Goal: Task Accomplishment & Management: Use online tool/utility

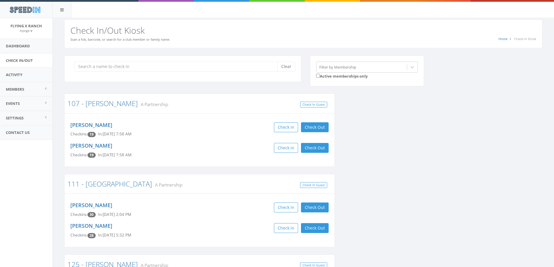
click at [113, 73] on div "Clear" at bounding box center [182, 69] width 237 height 26
click at [115, 68] on input "search" at bounding box center [177, 67] width 207 height 10
type input "lewis"
click at [113, 69] on input "search" at bounding box center [177, 67] width 207 height 10
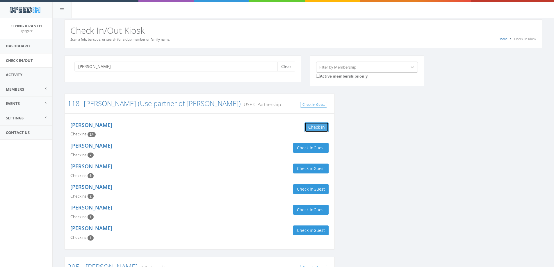
click at [318, 128] on button "Check in" at bounding box center [317, 127] width 24 height 10
drag, startPoint x: 93, startPoint y: 67, endPoint x: 0, endPoint y: 70, distance: 92.8
click at [0, 70] on body "SpeedIn SpeedIn Flying X Ranch FlyingX My Profile Logout Dashboard Check In/Out…" at bounding box center [277, 133] width 554 height 267
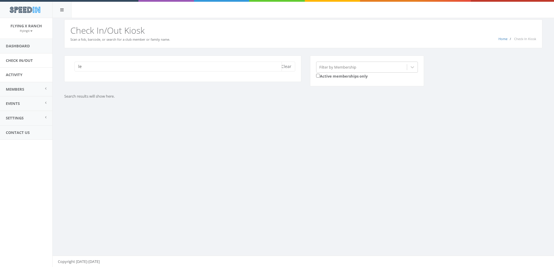
type input "l"
drag, startPoint x: 98, startPoint y: 63, endPoint x: 0, endPoint y: 70, distance: 98.6
click at [20, 70] on body "SpeedIn SpeedIn Flying X Ranch FlyingX My Profile Logout Dashboard Check In/Out…" at bounding box center [277, 133] width 554 height 267
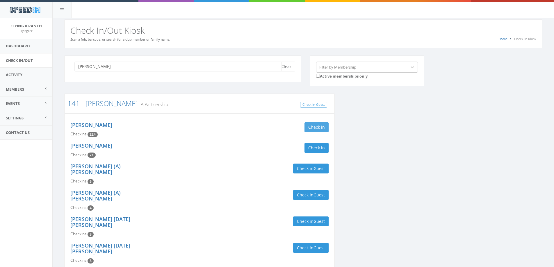
type input "giguere"
click at [312, 123] on button "Check in" at bounding box center [317, 127] width 24 height 10
click at [95, 104] on link "141 - [PERSON_NAME]" at bounding box center [102, 104] width 70 height 10
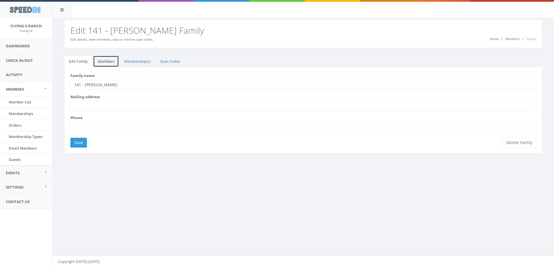
click at [107, 59] on link "Members" at bounding box center [106, 62] width 26 height 12
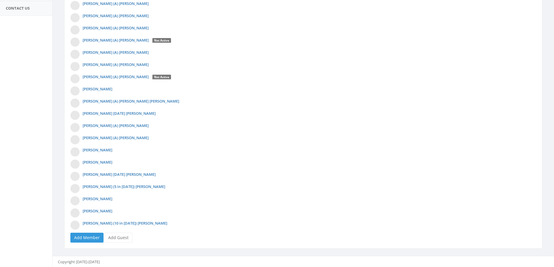
scroll to position [194, 0]
click at [120, 238] on link "Add Guest" at bounding box center [118, 237] width 28 height 10
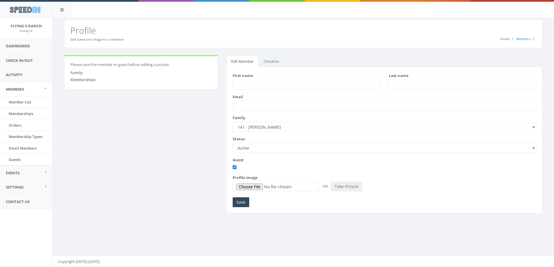
click at [245, 83] on input "First name" at bounding box center [306, 85] width 147 height 10
type input "Lewis"
type input "Ostermeyer"
click at [240, 203] on input "Save" at bounding box center [241, 203] width 17 height 10
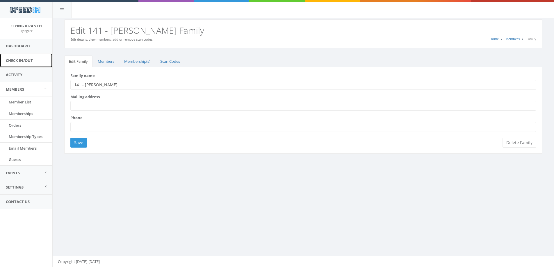
click at [15, 60] on link "Check In/Out" at bounding box center [26, 61] width 52 height 14
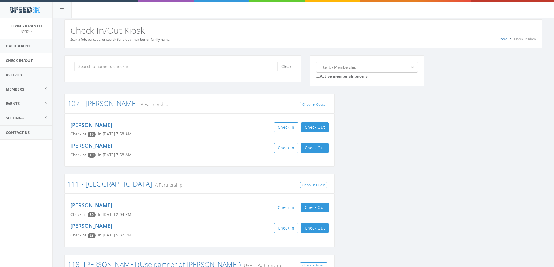
click at [94, 69] on input "search" at bounding box center [177, 67] width 207 height 10
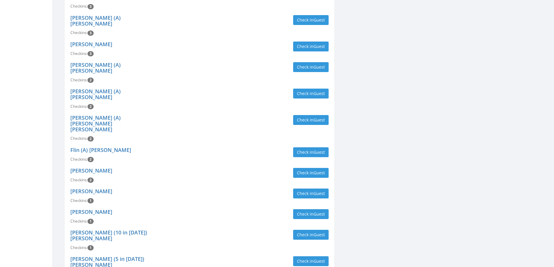
scroll to position [407, 0]
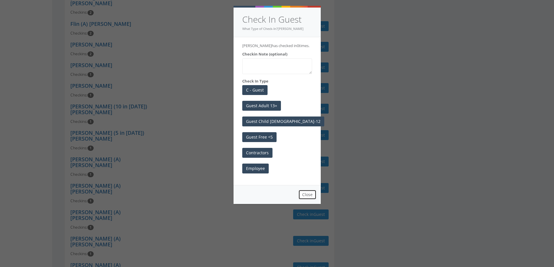
click at [304, 200] on button "Close" at bounding box center [307, 195] width 18 height 10
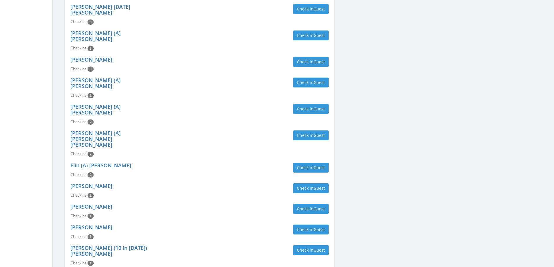
scroll to position [378, 0]
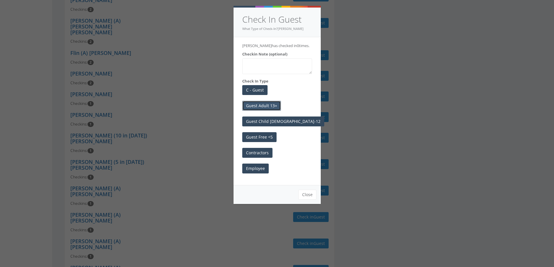
click at [266, 111] on button "Guest Adult 13+" at bounding box center [261, 106] width 39 height 10
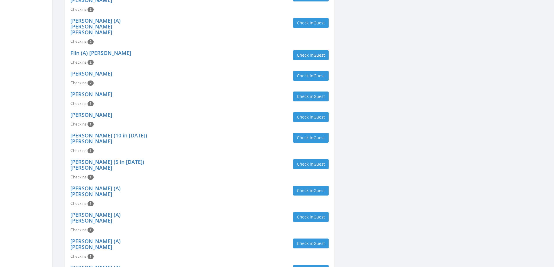
click at [261, 265] on div "Check in Guest" at bounding box center [266, 270] width 125 height 10
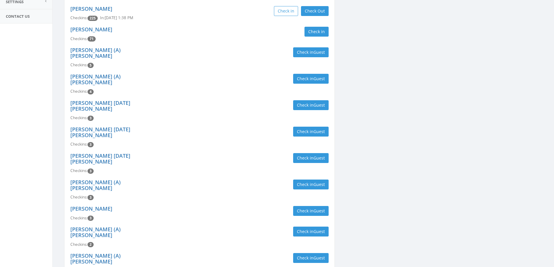
scroll to position [0, 0]
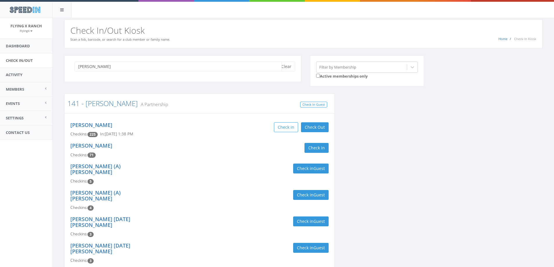
click at [114, 70] on input "giguere" at bounding box center [177, 67] width 207 height 10
drag, startPoint x: 97, startPoint y: 67, endPoint x: 27, endPoint y: 62, distance: 70.1
click at [27, 62] on body "SpeedIn SpeedIn Flying X Ranch FlyingX My Profile Logout Dashboard Check In/Out…" at bounding box center [277, 133] width 554 height 267
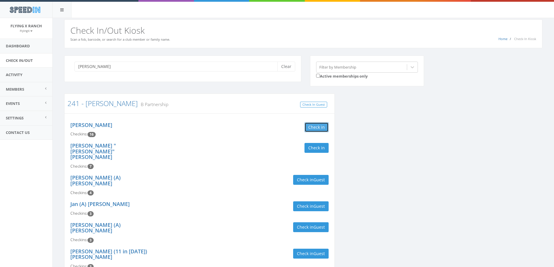
click at [315, 127] on button "Check in" at bounding box center [317, 127] width 24 height 10
drag, startPoint x: 96, startPoint y: 64, endPoint x: 0, endPoint y: 62, distance: 95.7
click at [0, 63] on body "SpeedIn SpeedIn Flying X Ranch FlyingX My Profile Logout Dashboard Check In/Out…" at bounding box center [277, 133] width 554 height 267
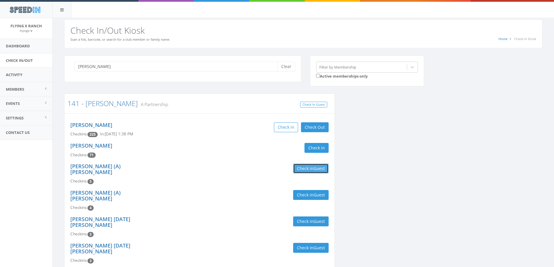
click at [315, 170] on span "Guest" at bounding box center [319, 169] width 11 height 6
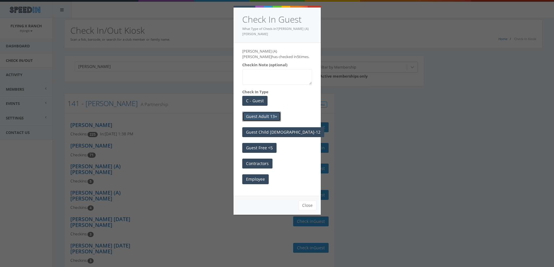
click at [248, 114] on button "Guest Adult 13+" at bounding box center [261, 117] width 39 height 10
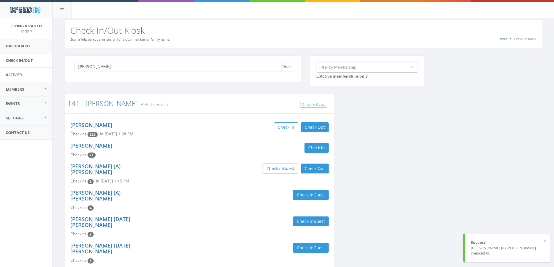
drag, startPoint x: 100, startPoint y: 67, endPoint x: 0, endPoint y: 80, distance: 101.2
click at [0, 80] on body "SpeedIn SpeedIn Flying X Ranch FlyingX My Profile Logout Dashboard Check In/Out…" at bounding box center [277, 133] width 554 height 267
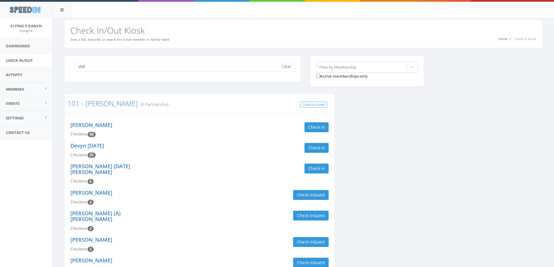
drag, startPoint x: 89, startPoint y: 64, endPoint x: 93, endPoint y: 65, distance: 4.0
click at [92, 65] on input "stel" at bounding box center [177, 67] width 207 height 10
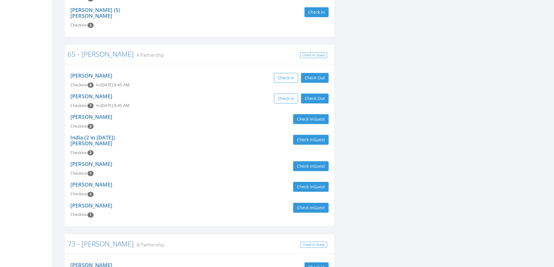
scroll to position [438, 0]
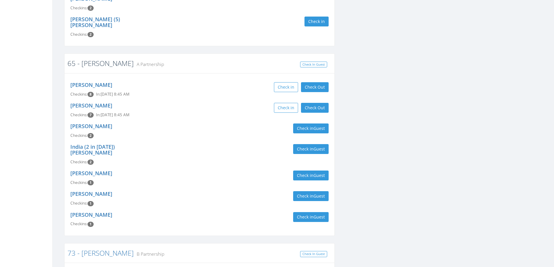
type input "stel"
click at [95, 58] on link "65 - [PERSON_NAME]" at bounding box center [100, 63] width 66 height 10
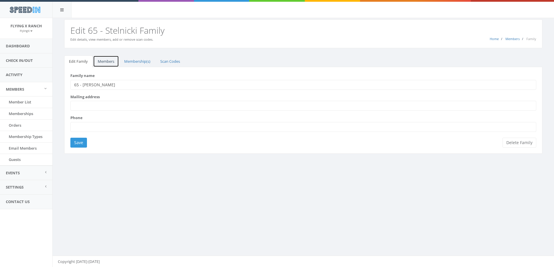
click at [110, 61] on link "Members" at bounding box center [106, 62] width 26 height 12
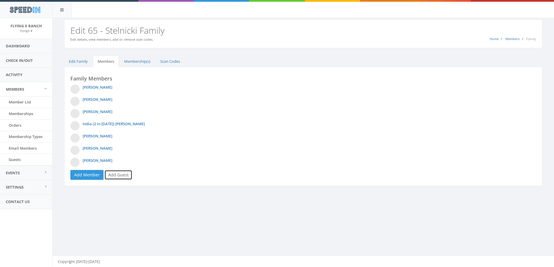
click at [125, 174] on link "Add Guest" at bounding box center [118, 175] width 28 height 10
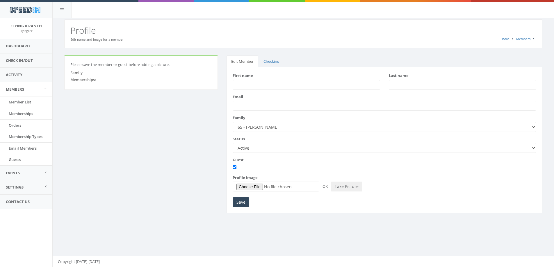
click at [266, 85] on input "First name" at bounding box center [306, 85] width 147 height 10
type input "John"
type input "Leapley"
click at [244, 204] on input "Save" at bounding box center [241, 203] width 17 height 10
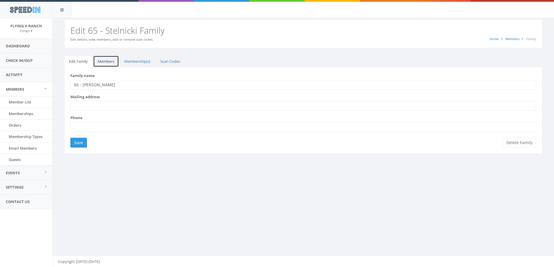
click at [106, 65] on link "Members" at bounding box center [106, 62] width 26 height 12
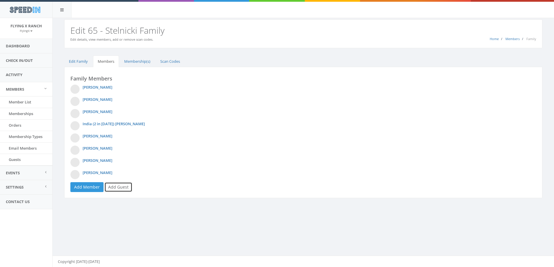
click at [116, 188] on link "Add Guest" at bounding box center [118, 187] width 28 height 10
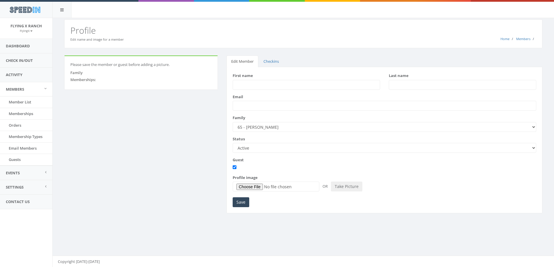
click at [243, 85] on input "First name" at bounding box center [306, 85] width 147 height 10
type input "Kelly"
type input "S"
click at [403, 87] on input "Davidon" at bounding box center [462, 85] width 147 height 10
type input "Davidson"
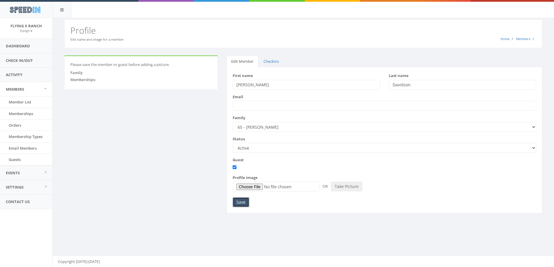
click at [235, 204] on input "Save" at bounding box center [241, 203] width 17 height 10
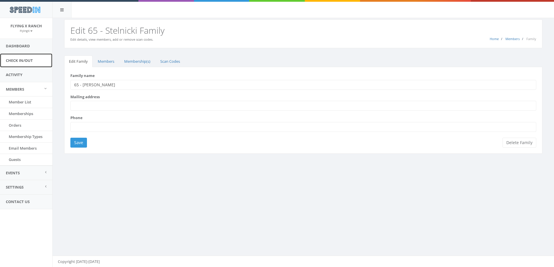
click at [29, 58] on link "Check In/Out" at bounding box center [26, 61] width 52 height 14
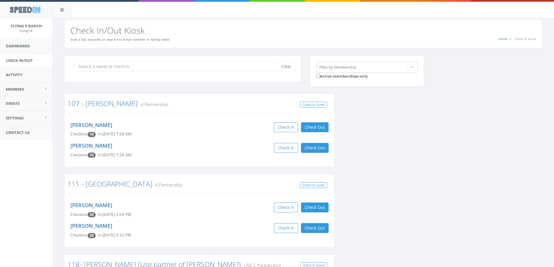
click at [106, 68] on input "search" at bounding box center [177, 67] width 207 height 10
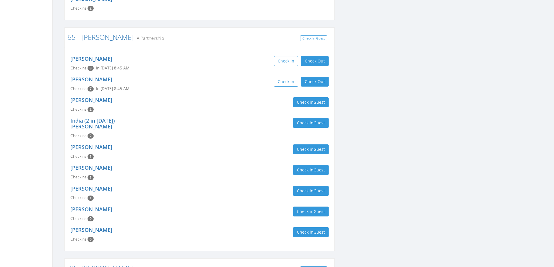
scroll to position [465, 0]
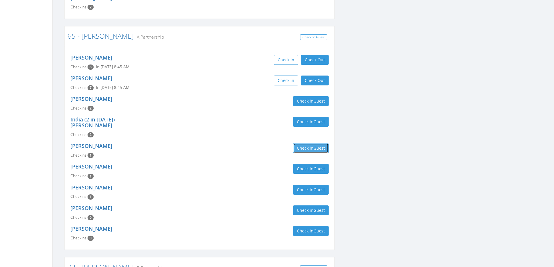
click at [301, 143] on button "Check in Guest" at bounding box center [310, 148] width 35 height 10
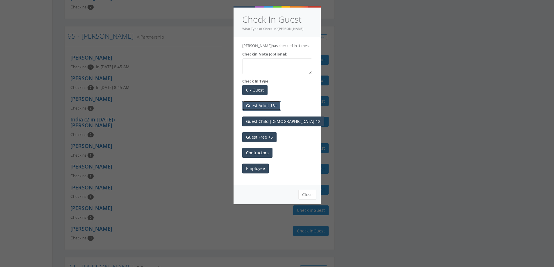
click at [251, 108] on button "Guest Adult 13+" at bounding box center [261, 106] width 39 height 10
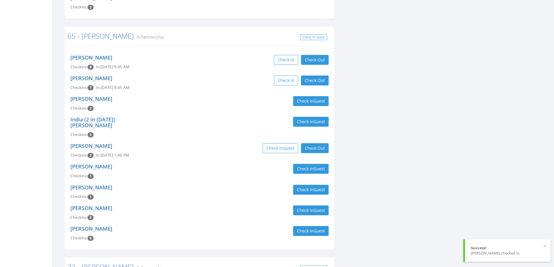
drag, startPoint x: 314, startPoint y: 137, endPoint x: 305, endPoint y: 138, distance: 8.8
click at [314, 140] on div "[PERSON_NAME] Checkins: 2 In: [DATE] 1:46 PM Check in Guest Check Out Check Out" at bounding box center [199, 150] width 267 height 21
click at [312, 143] on button "Check Out" at bounding box center [315, 148] width 28 height 10
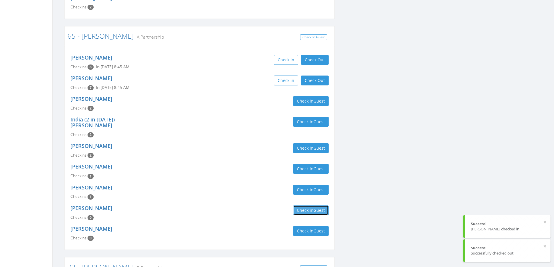
click at [317, 208] on span "Guest" at bounding box center [319, 211] width 11 height 6
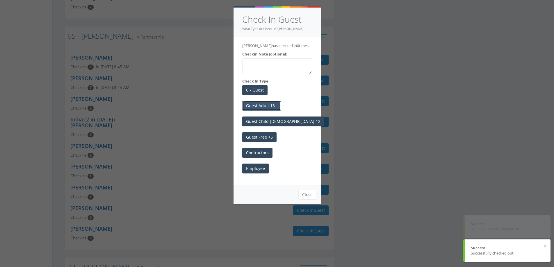
click at [263, 104] on button "Guest Adult 13+" at bounding box center [261, 106] width 39 height 10
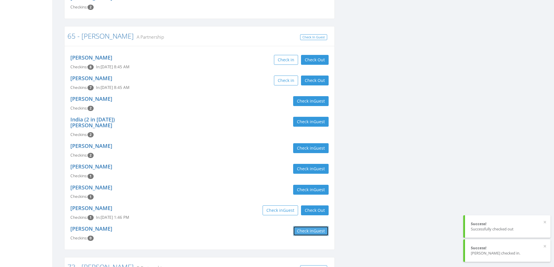
click at [310, 226] on button "Check in Guest" at bounding box center [310, 231] width 35 height 10
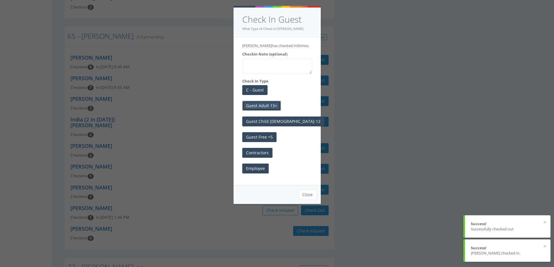
click at [254, 108] on button "Guest Adult 13+" at bounding box center [261, 106] width 39 height 10
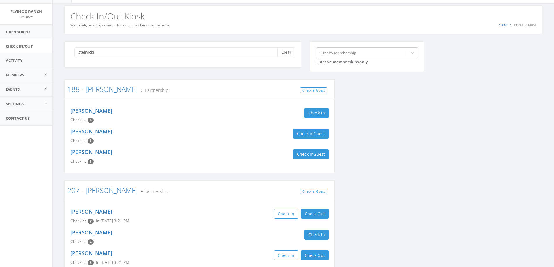
scroll to position [0, 0]
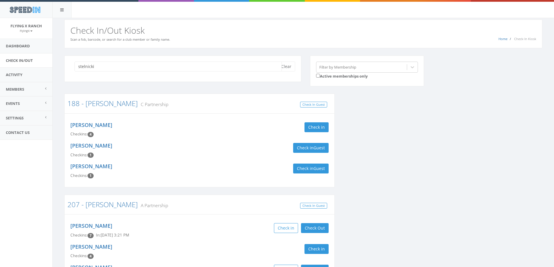
drag, startPoint x: 107, startPoint y: 69, endPoint x: 0, endPoint y: 65, distance: 106.8
click at [0, 66] on body "SpeedIn SpeedIn Flying X Ranch FlyingX My Profile Logout Dashboard Check In/Out…" at bounding box center [277, 133] width 554 height 267
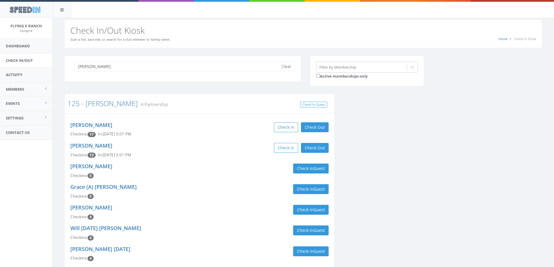
drag, startPoint x: 99, startPoint y: 65, endPoint x: 1, endPoint y: 60, distance: 98.4
click at [23, 64] on body "SpeedIn SpeedIn Flying X Ranch FlyingX My Profile Logout Dashboard Check In/Out…" at bounding box center [277, 133] width 554 height 267
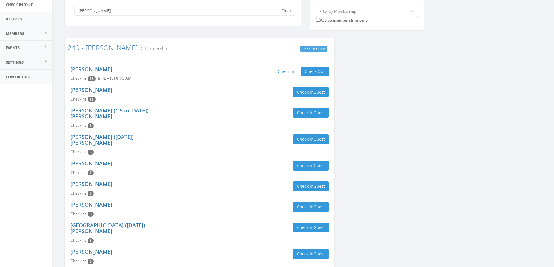
scroll to position [58, 0]
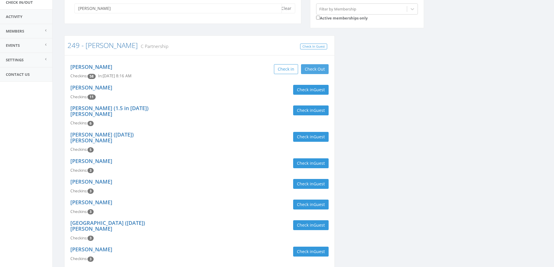
type input "[PERSON_NAME]"
click at [308, 72] on button "Check Out" at bounding box center [315, 69] width 28 height 10
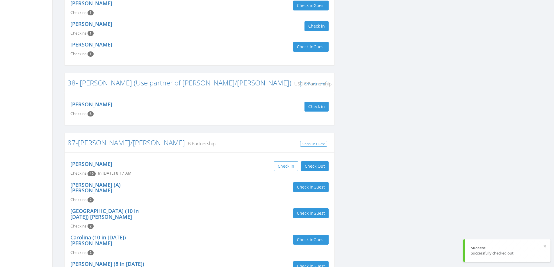
scroll to position [747, 0]
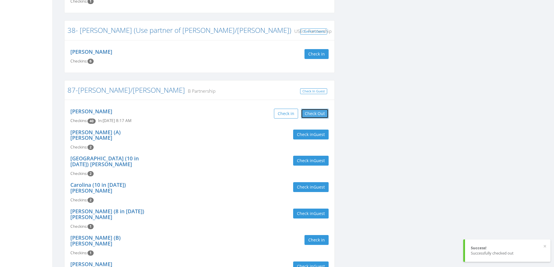
click at [318, 109] on button "Check Out" at bounding box center [315, 114] width 28 height 10
